Goal: Information Seeking & Learning: Learn about a topic

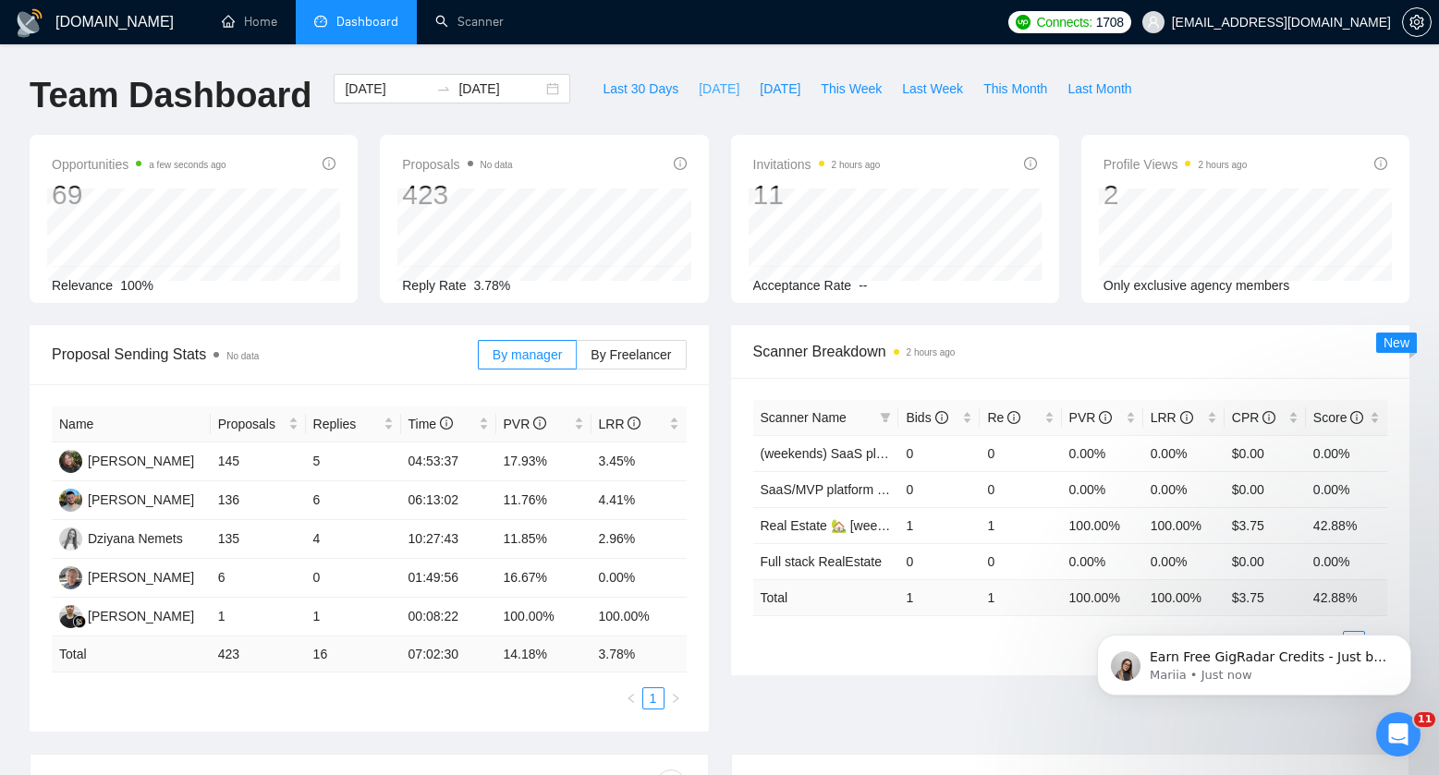
click at [724, 85] on button "[DATE]" at bounding box center [718, 89] width 61 height 30
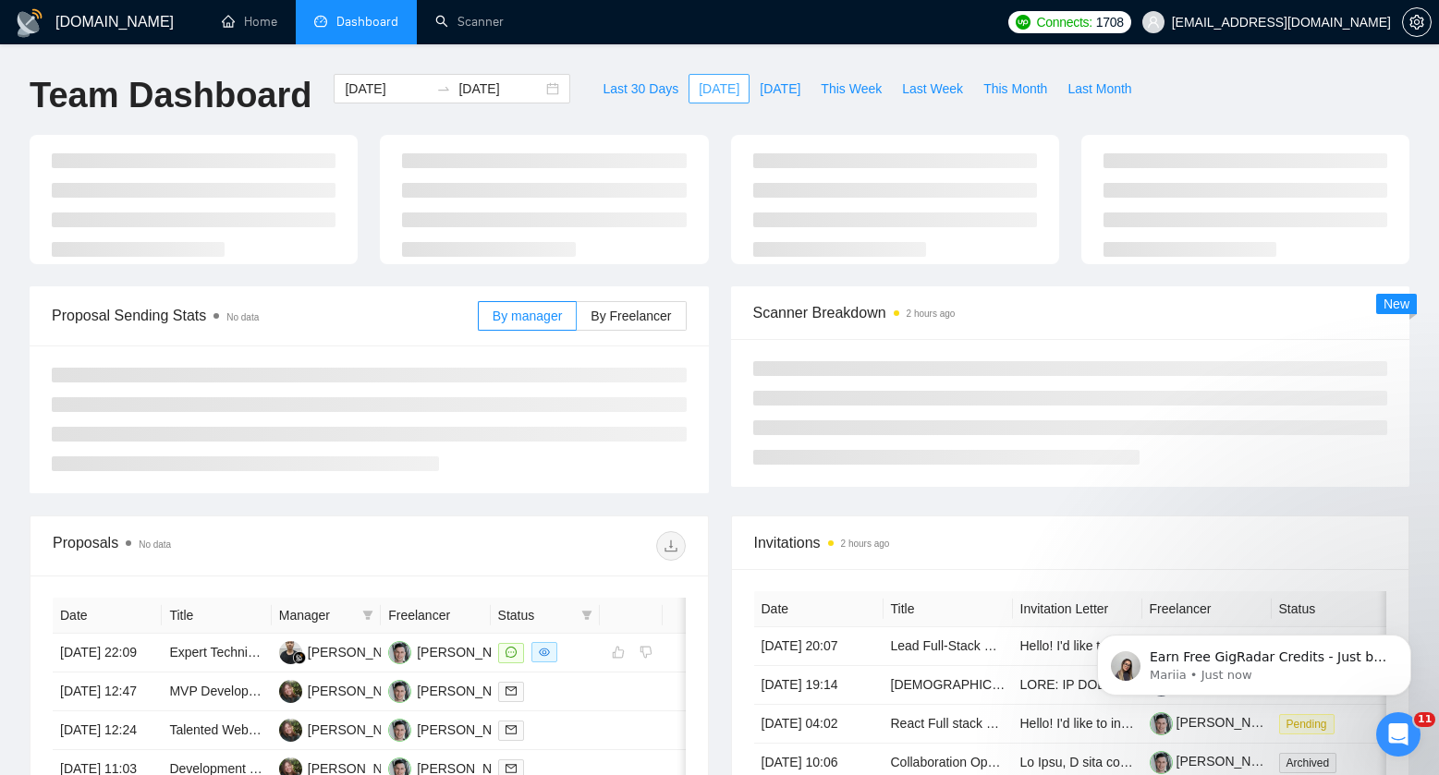
type input "[DATE]"
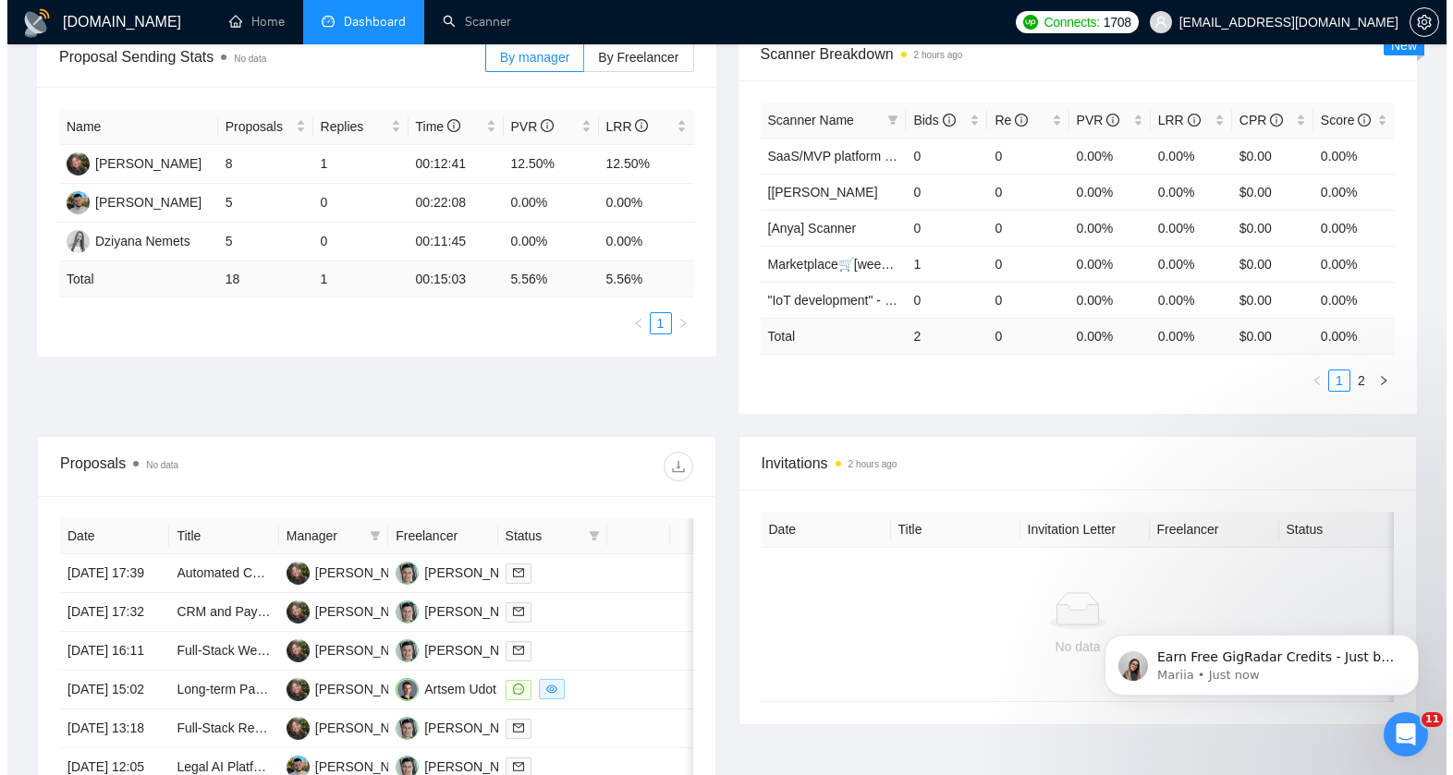
scroll to position [488, 0]
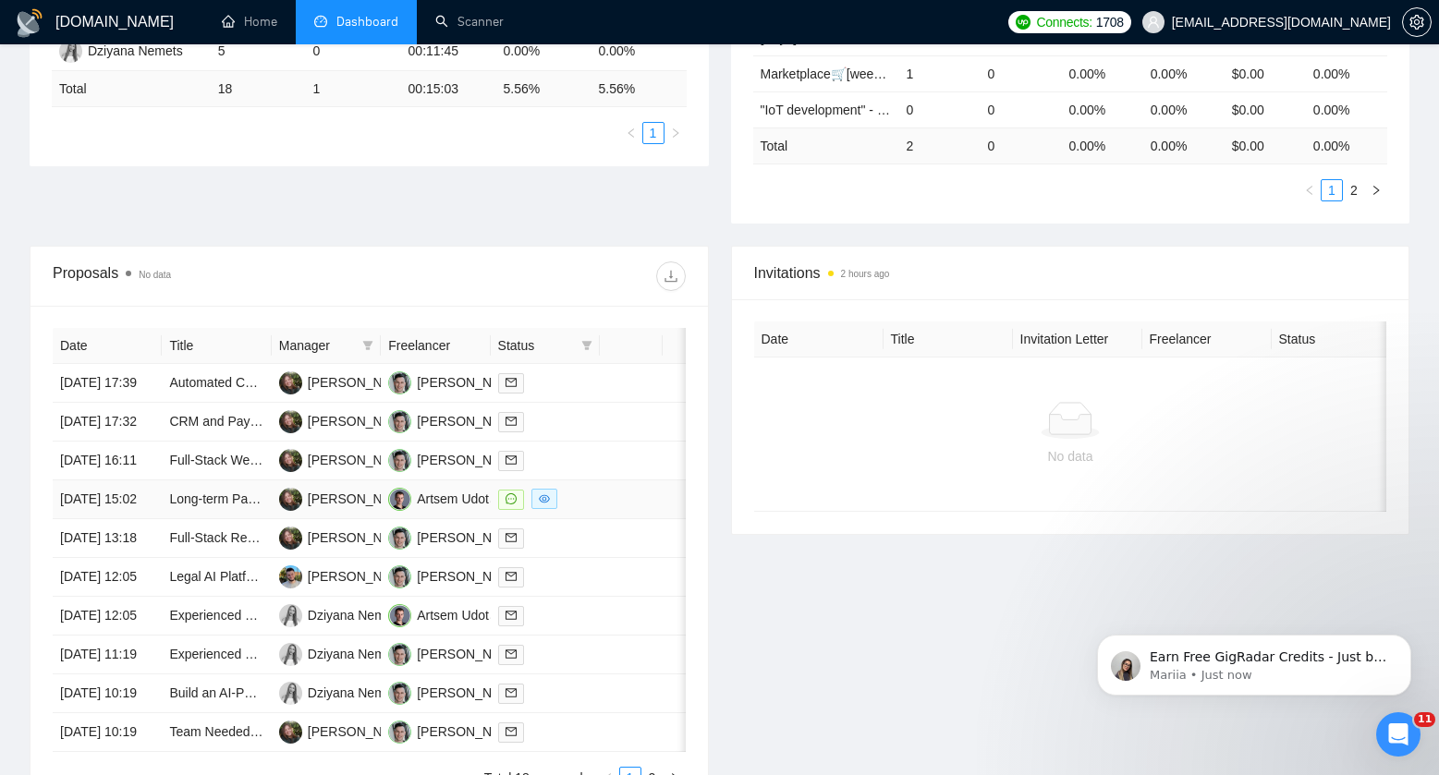
click at [602, 519] on td at bounding box center [631, 499] width 63 height 39
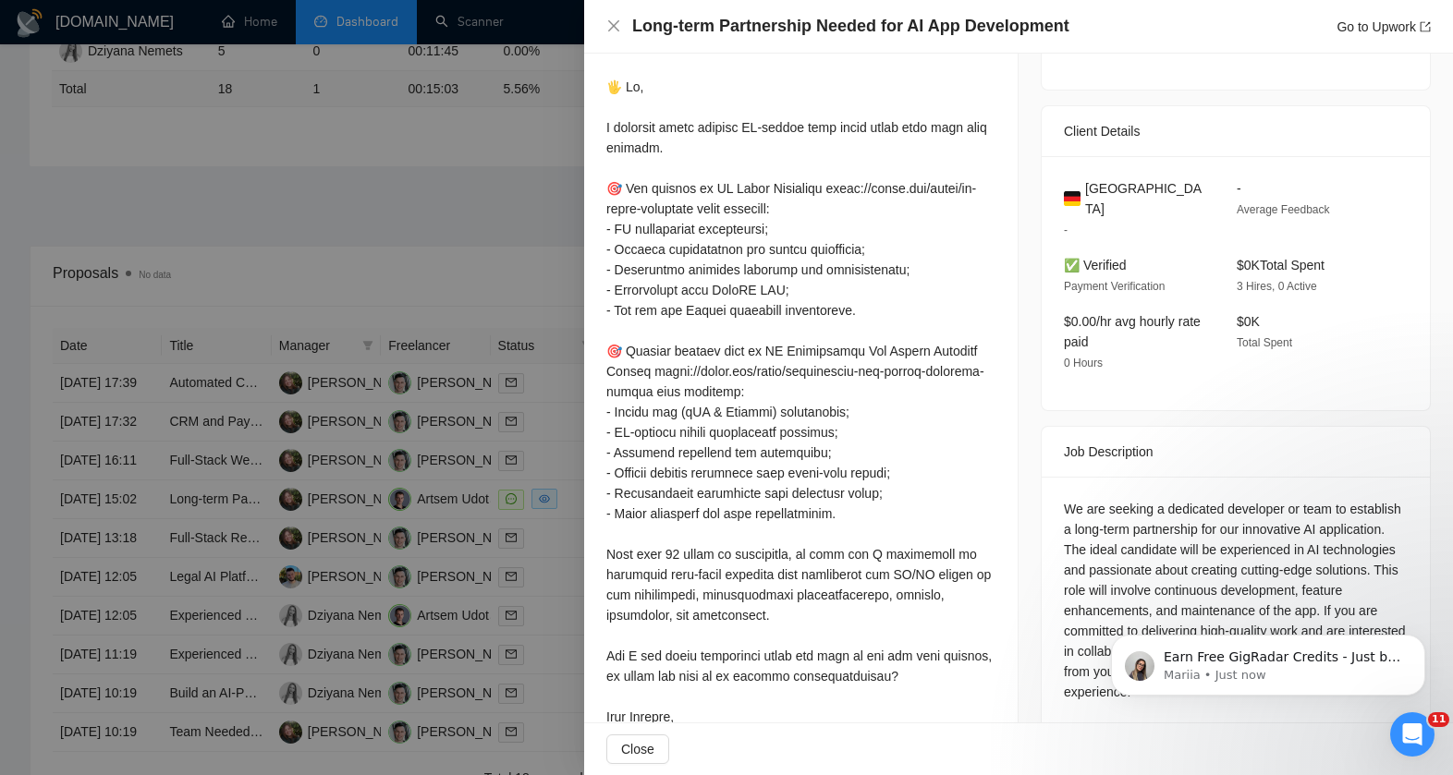
scroll to position [456, 0]
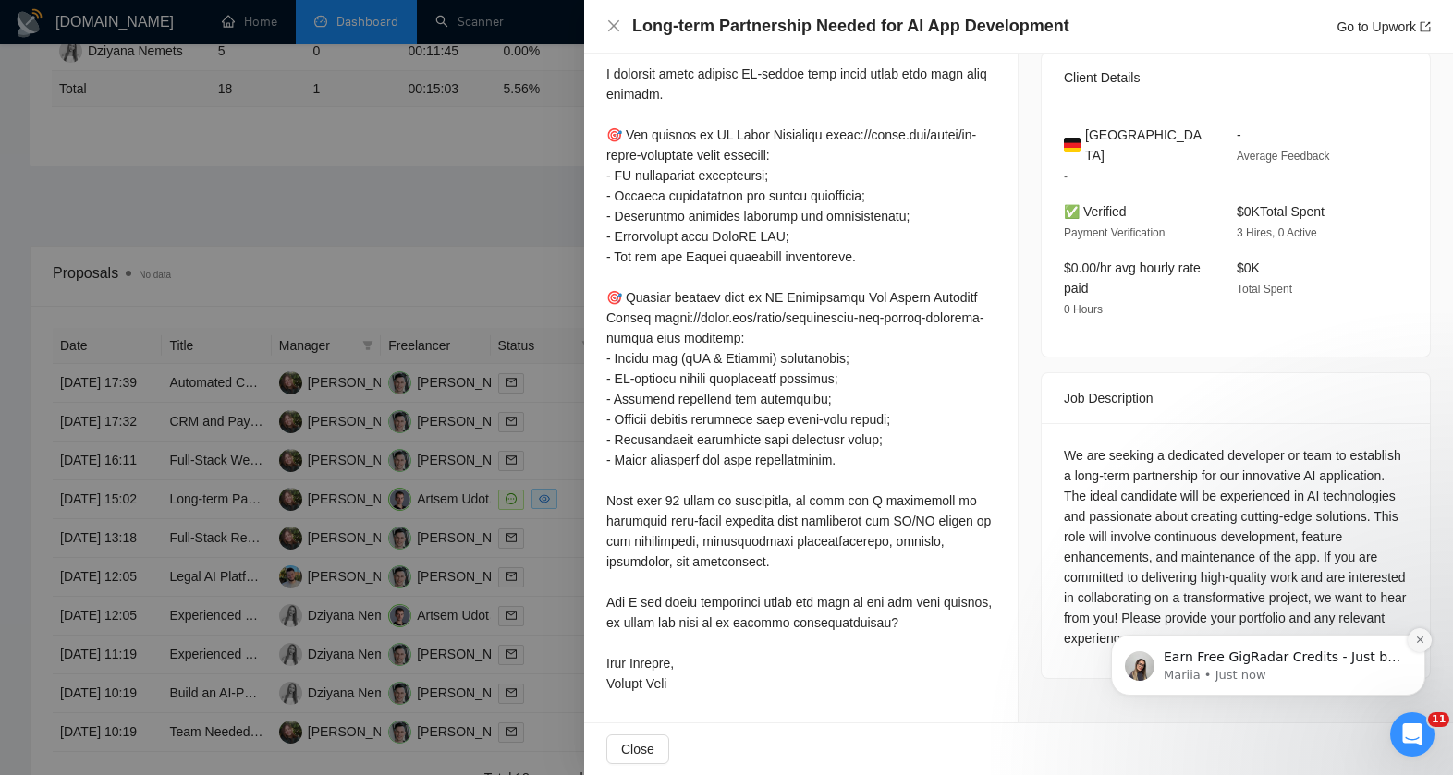
click at [1420, 641] on icon "Dismiss notification" at bounding box center [1420, 640] width 10 height 10
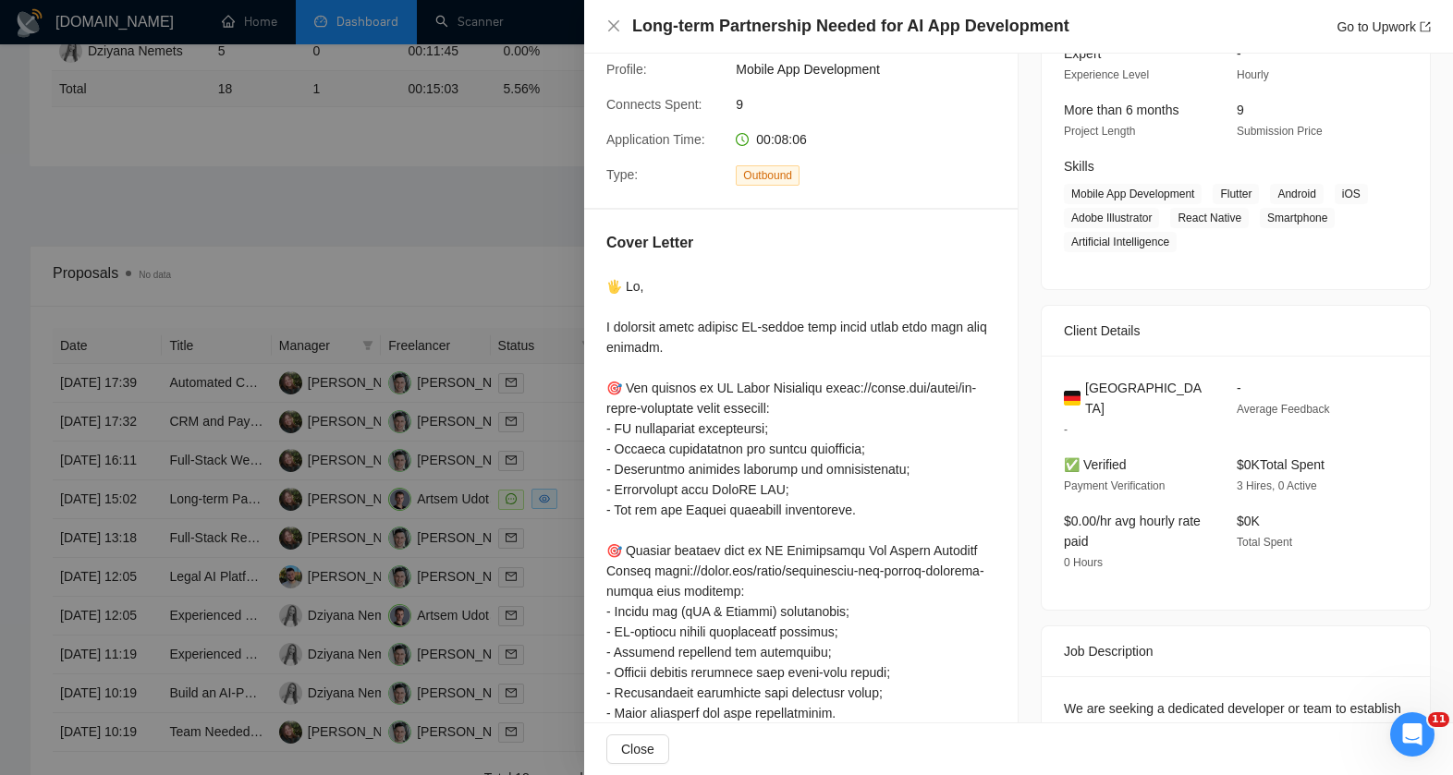
scroll to position [0, 0]
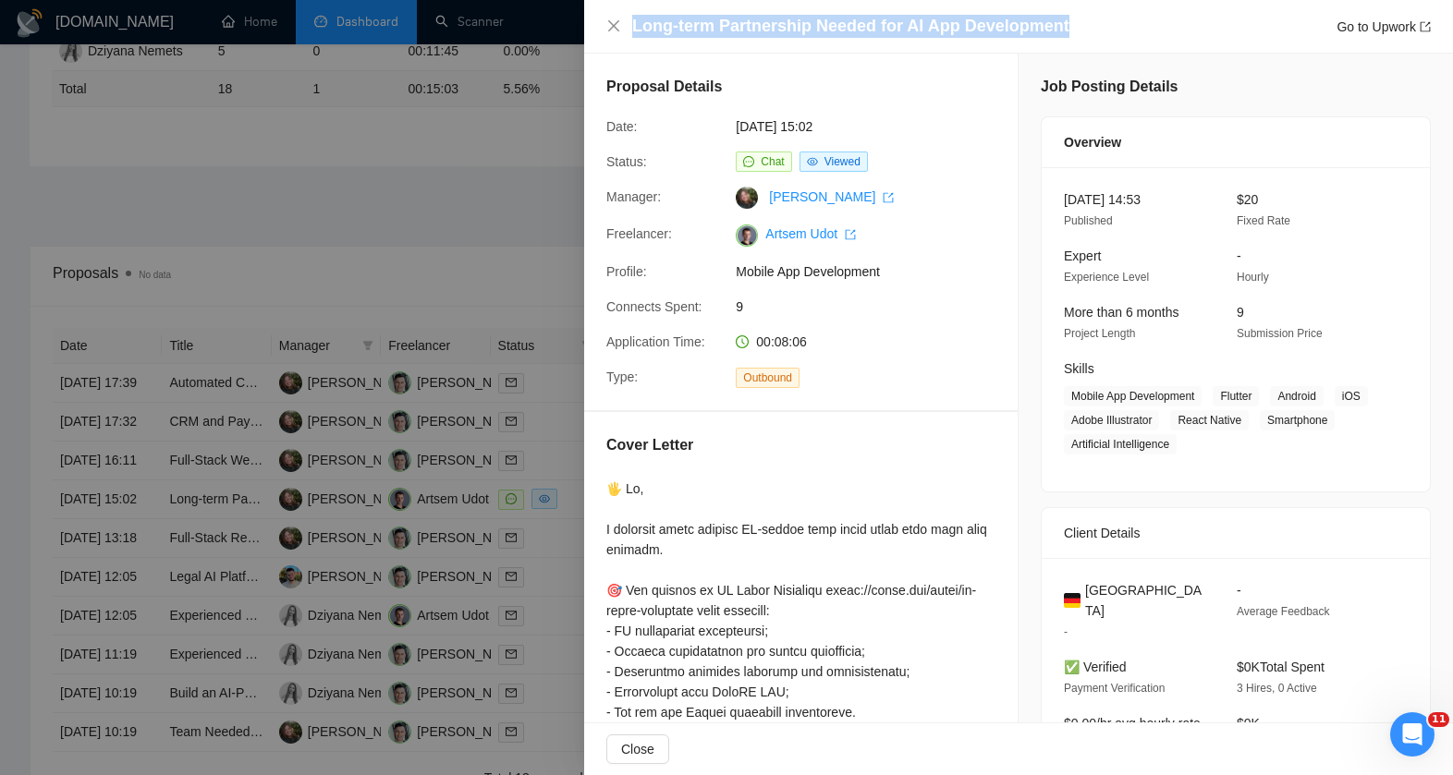
drag, startPoint x: 634, startPoint y: 23, endPoint x: 1107, endPoint y: 21, distance: 473.1
click at [1107, 21] on div "Long-term Partnership Needed for AI App Development Go to Upwork" at bounding box center [1031, 26] width 798 height 23
copy h4 "Long-term Partnership Needed for AI App Development"
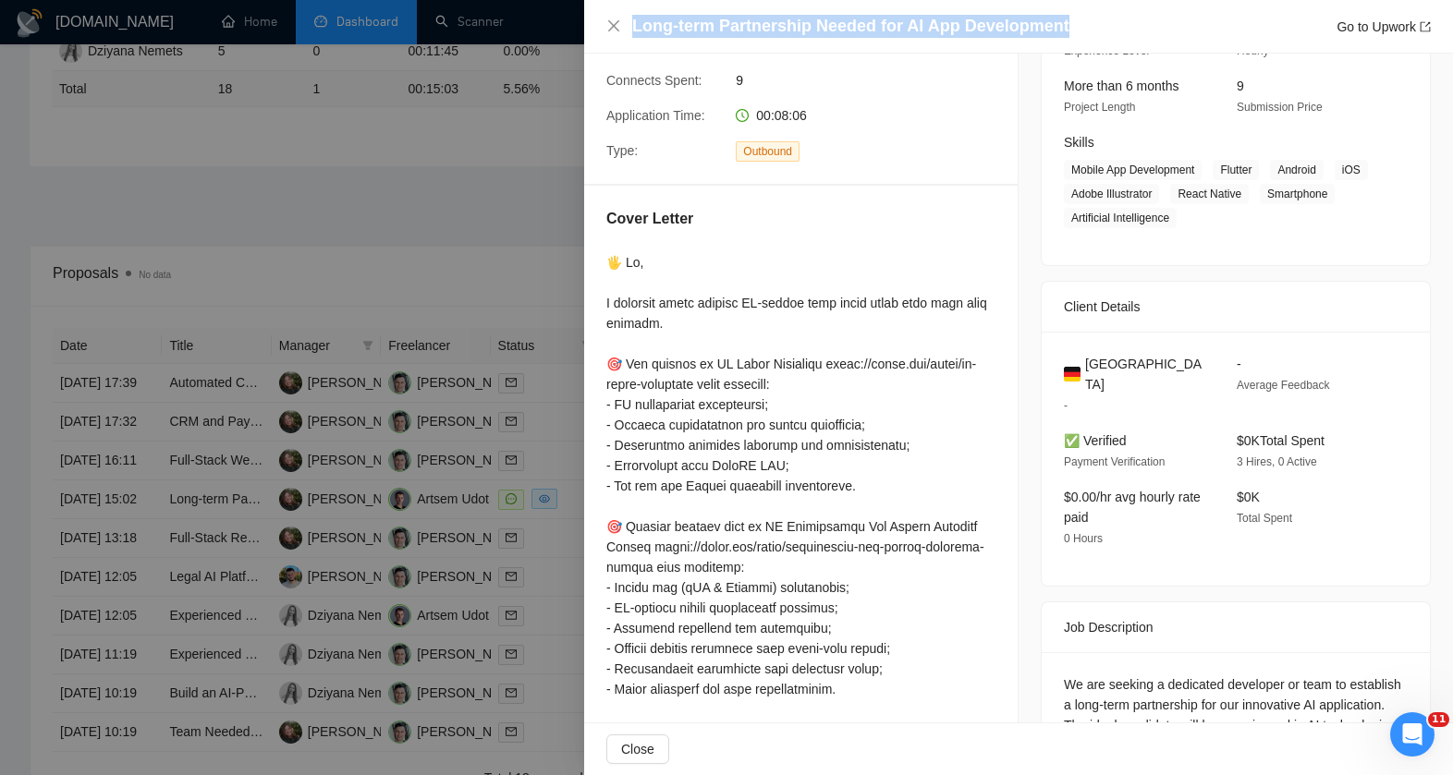
scroll to position [456, 0]
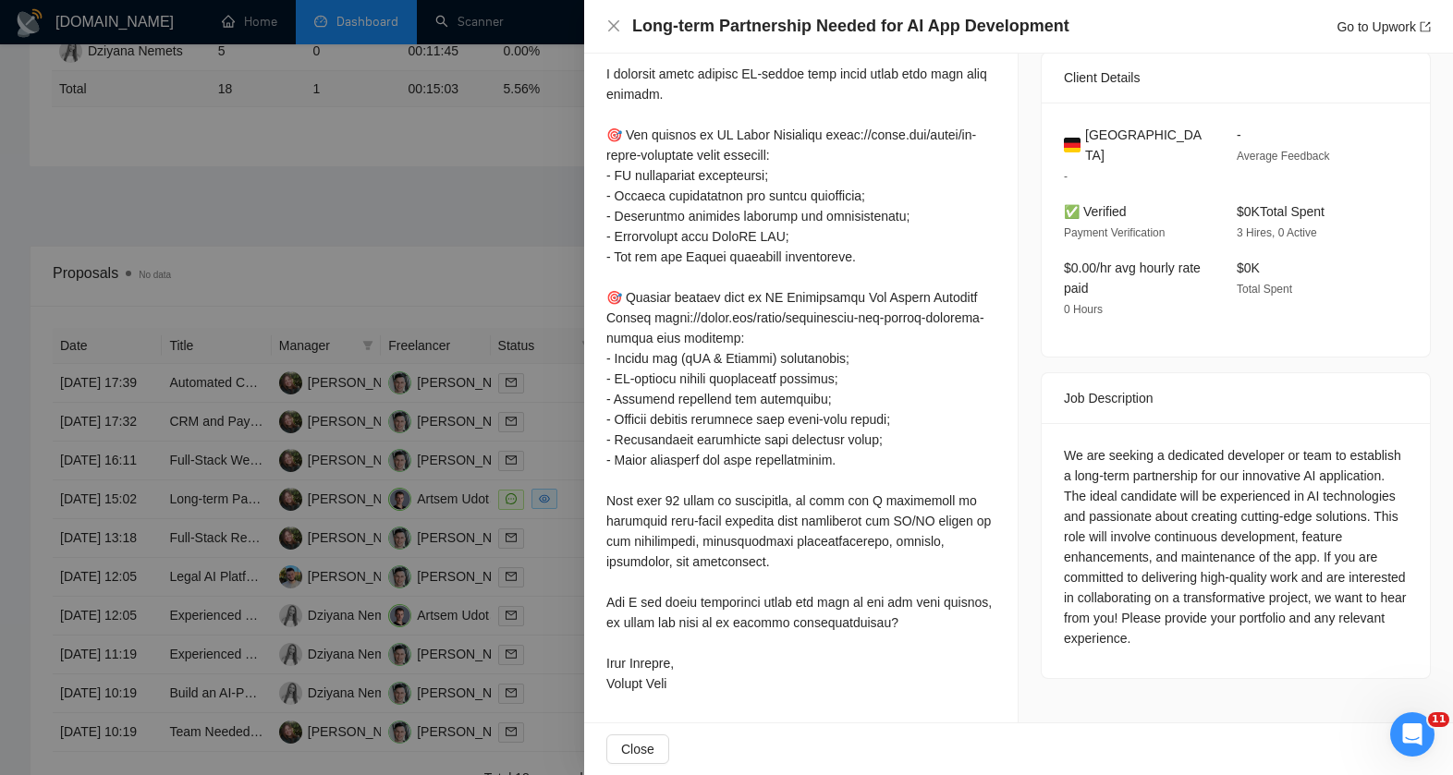
click at [1079, 445] on div "We are seeking a dedicated developer or team to establish a long-term partnersh…" at bounding box center [1236, 546] width 344 height 203
click at [1049, 455] on div "We are seeking a dedicated developer or team to establish a long-term partnersh…" at bounding box center [1235, 550] width 388 height 255
click at [751, 163] on div at bounding box center [800, 358] width 389 height 671
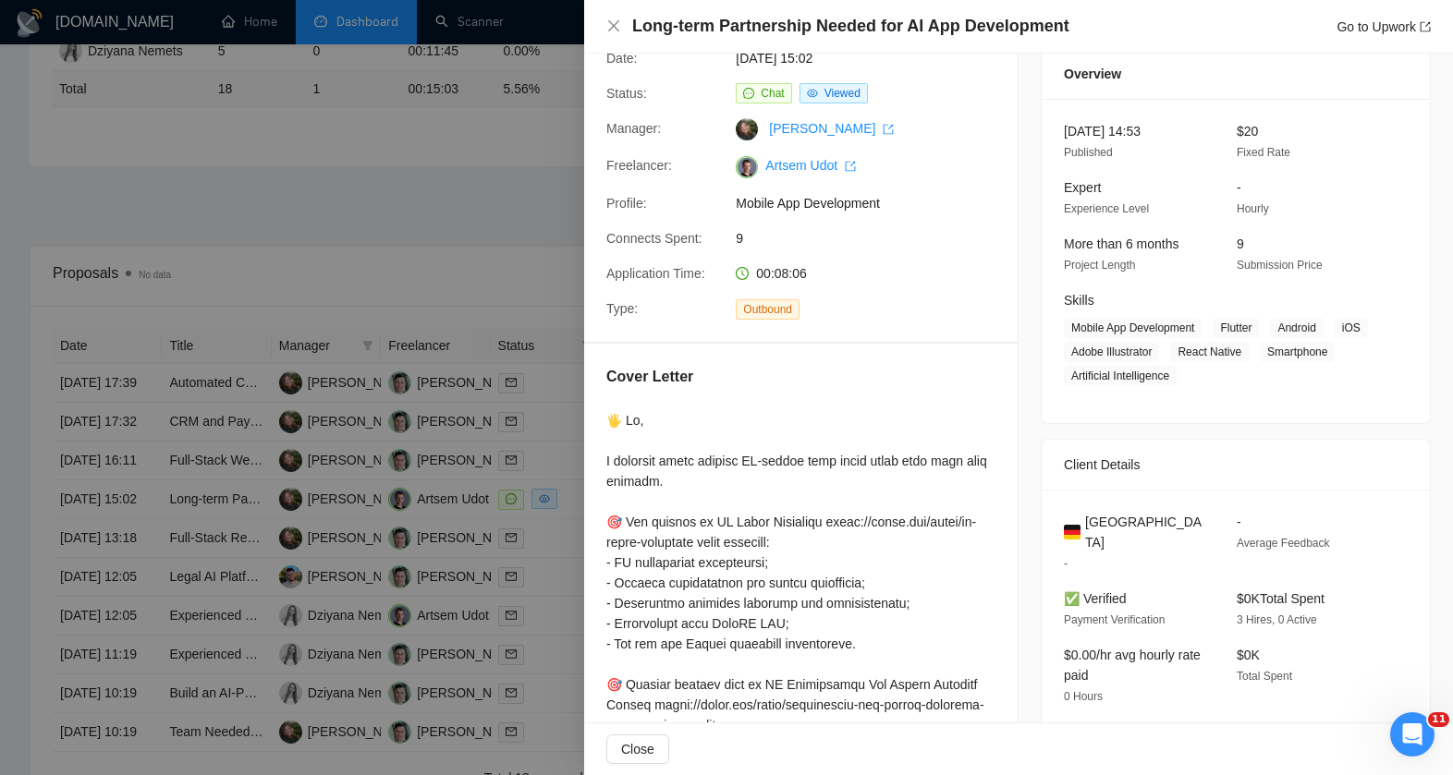
scroll to position [0, 0]
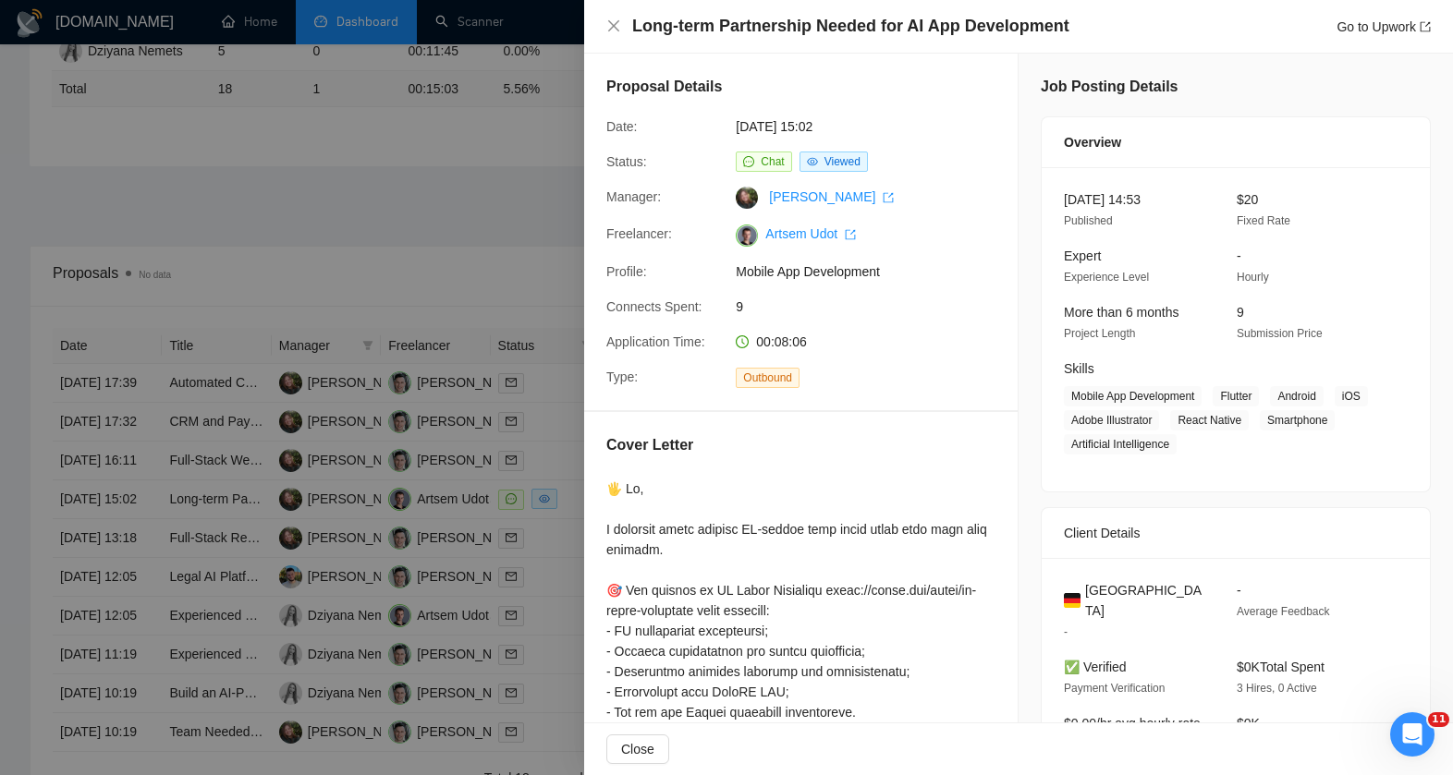
click at [699, 174] on div "Proposal Details Date: [DATE] 15:02 Status: Chat Viewed Manager: [PERSON_NAME] …" at bounding box center [800, 232] width 433 height 357
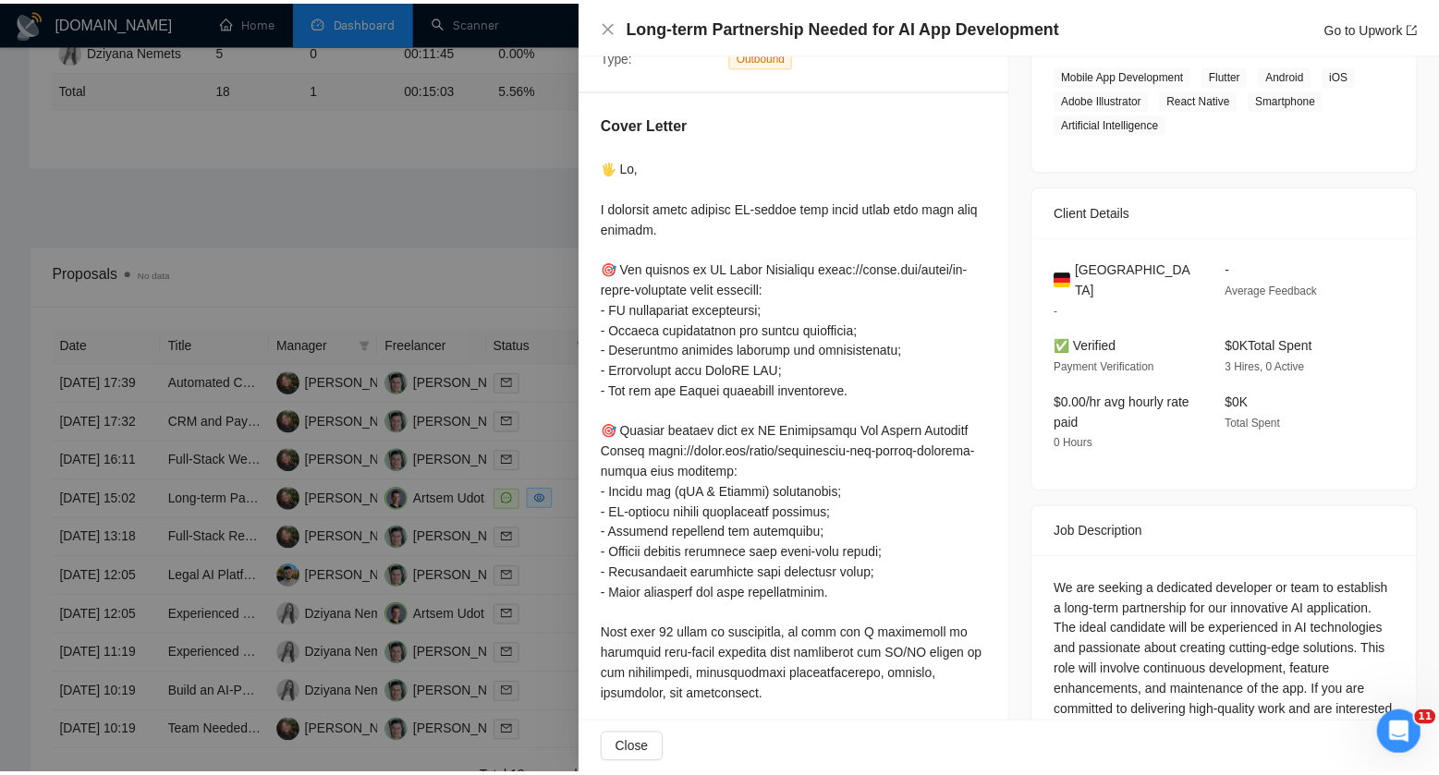
scroll to position [456, 0]
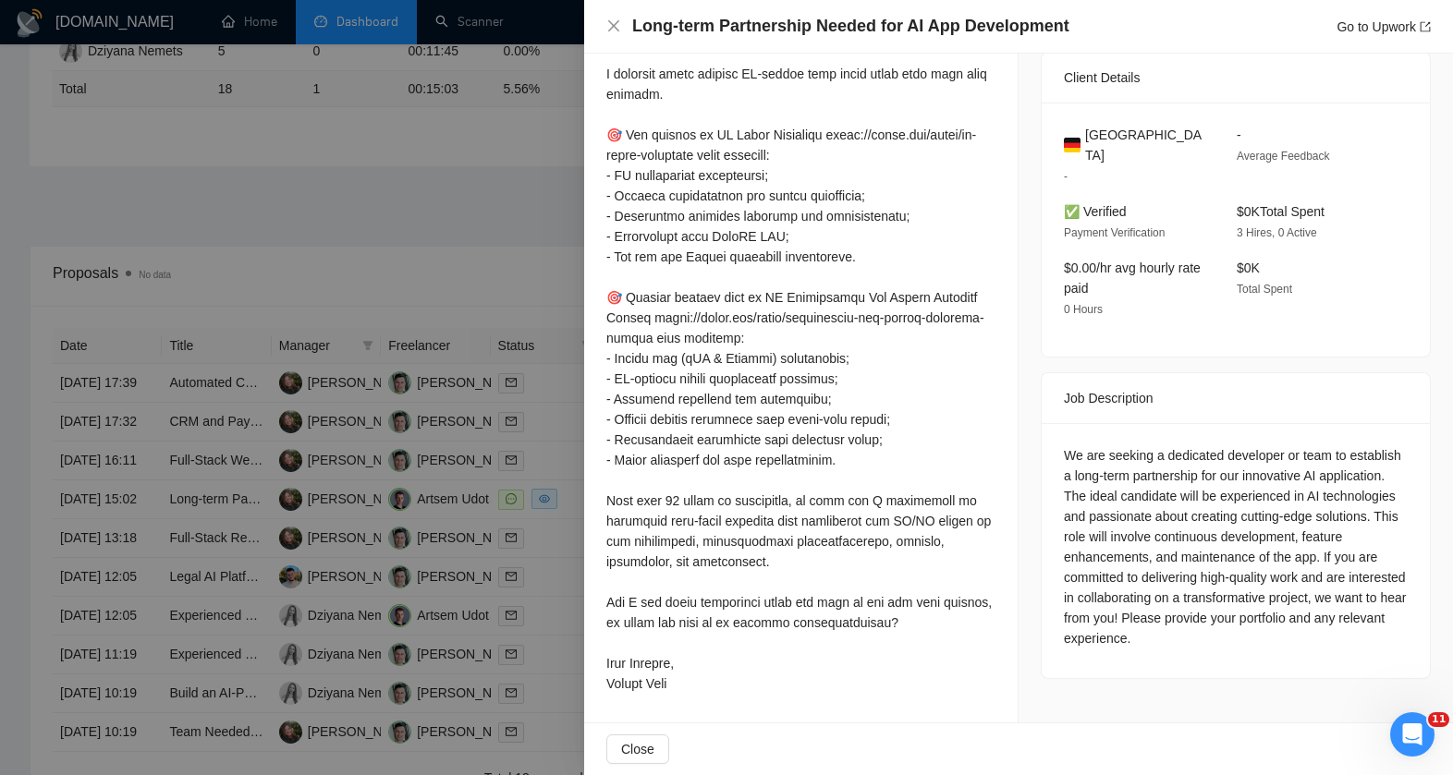
click at [672, 147] on div at bounding box center [800, 358] width 389 height 671
click at [432, 164] on div at bounding box center [726, 387] width 1453 height 775
